Goal: Find specific page/section: Find specific page/section

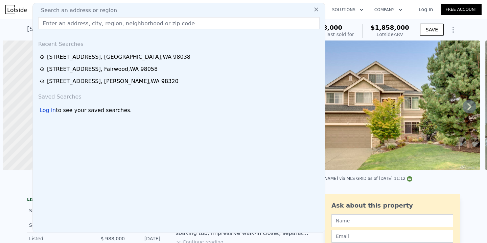
scroll to position [0, 3]
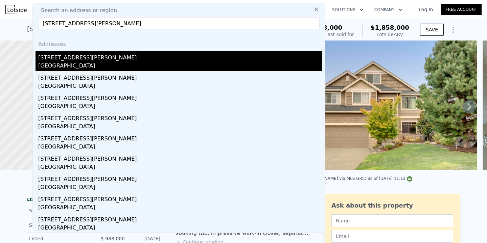
type input "[STREET_ADDRESS][PERSON_NAME]"
click at [141, 57] on div "[STREET_ADDRESS][PERSON_NAME]" at bounding box center [180, 56] width 284 height 11
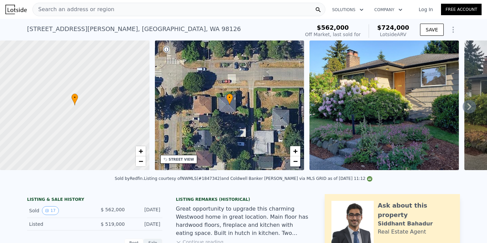
click at [145, 11] on div "Search an address or region" at bounding box center [178, 10] width 293 height 14
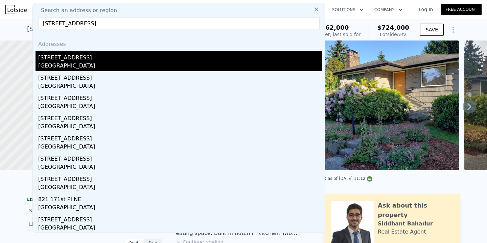
type input "[STREET_ADDRESS]"
click at [117, 64] on div "[GEOGRAPHIC_DATA]" at bounding box center [180, 66] width 284 height 9
